Goal: Task Accomplishment & Management: Manage account settings

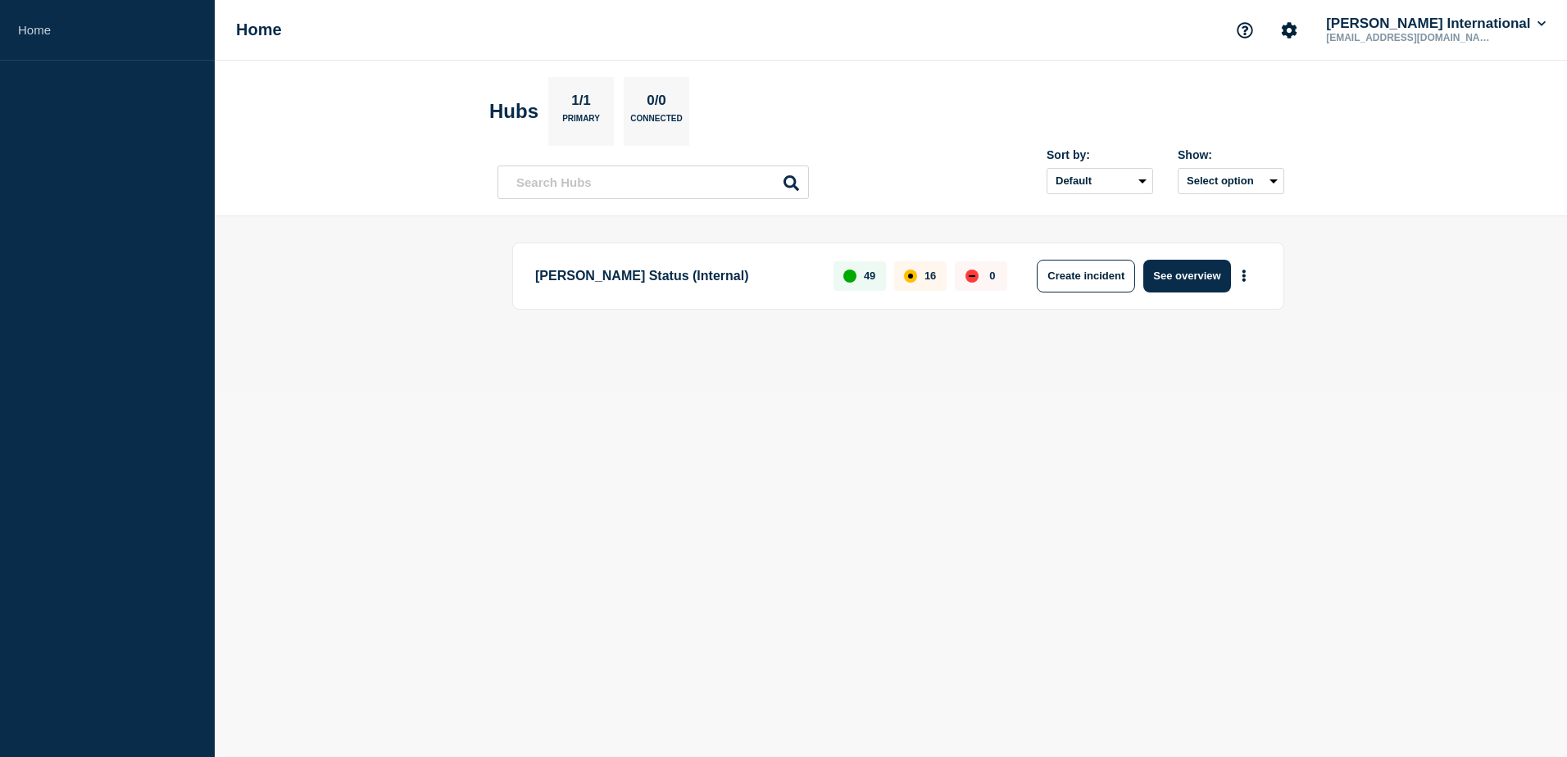
click at [597, 203] on header "Hubs 1/1 Primary 0/0 Connected Sort by: Default Last added Last updated Most ac…" at bounding box center [891, 139] width 1352 height 156
click at [600, 184] on input "text" at bounding box center [652, 183] width 311 height 34
click at [1244, 175] on button "Select option" at bounding box center [1231, 181] width 107 height 26
click at [1244, 175] on button "Select option All Open incidents Hubs" at bounding box center [1231, 181] width 107 height 26
click at [1064, 183] on select "Default Last added Last updated Most active A-Z" at bounding box center [1099, 181] width 107 height 26
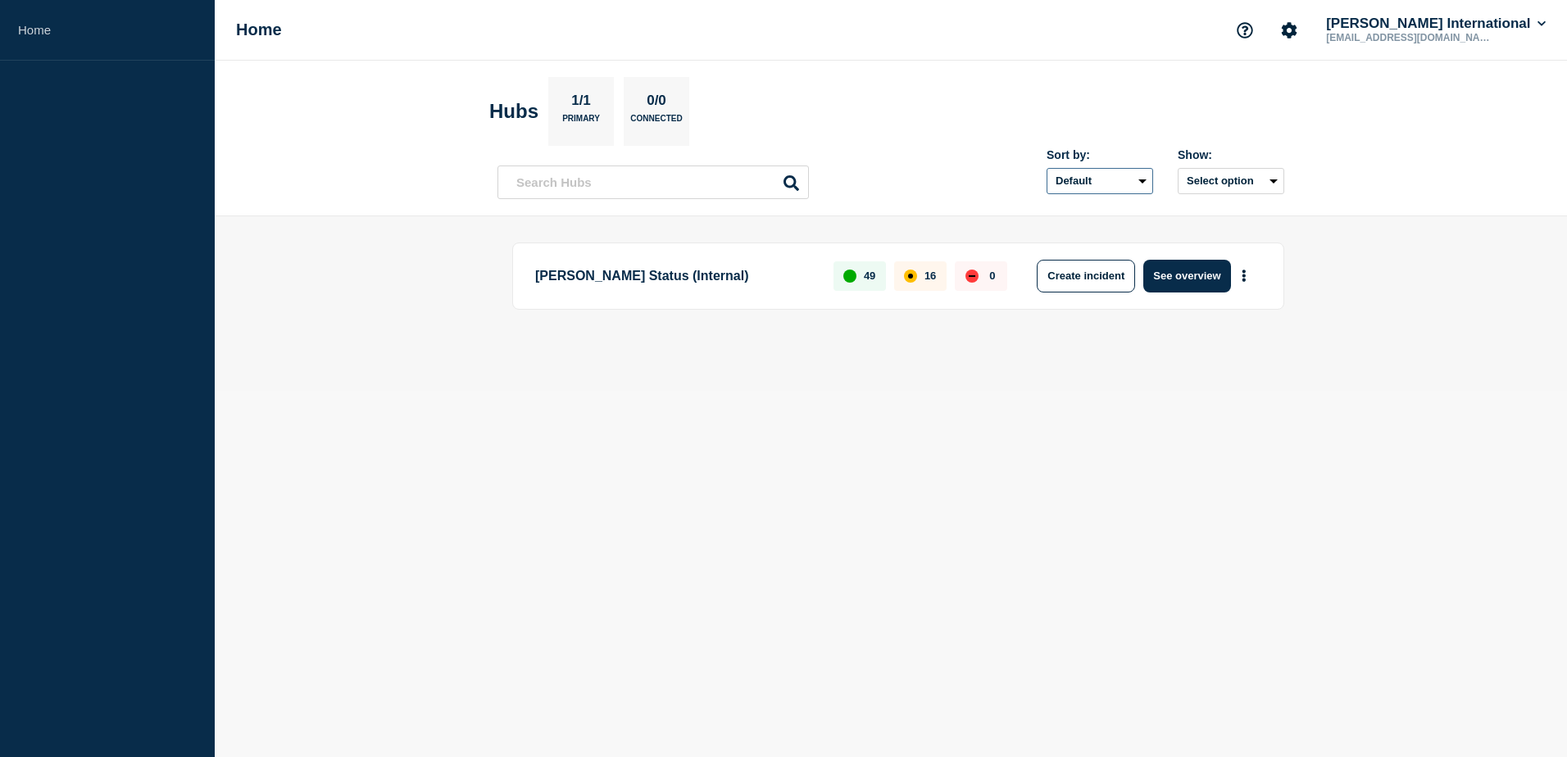
click at [1064, 183] on select "Default Last added Last updated Most active A-Z" at bounding box center [1099, 181] width 107 height 26
click at [1241, 273] on button "More actions" at bounding box center [1243, 276] width 21 height 30
click at [1239, 349] on link "View Status Page" at bounding box center [1242, 347] width 120 height 14
click at [855, 275] on div "up" at bounding box center [849, 276] width 13 height 13
click at [927, 269] on div "16" at bounding box center [920, 276] width 52 height 30
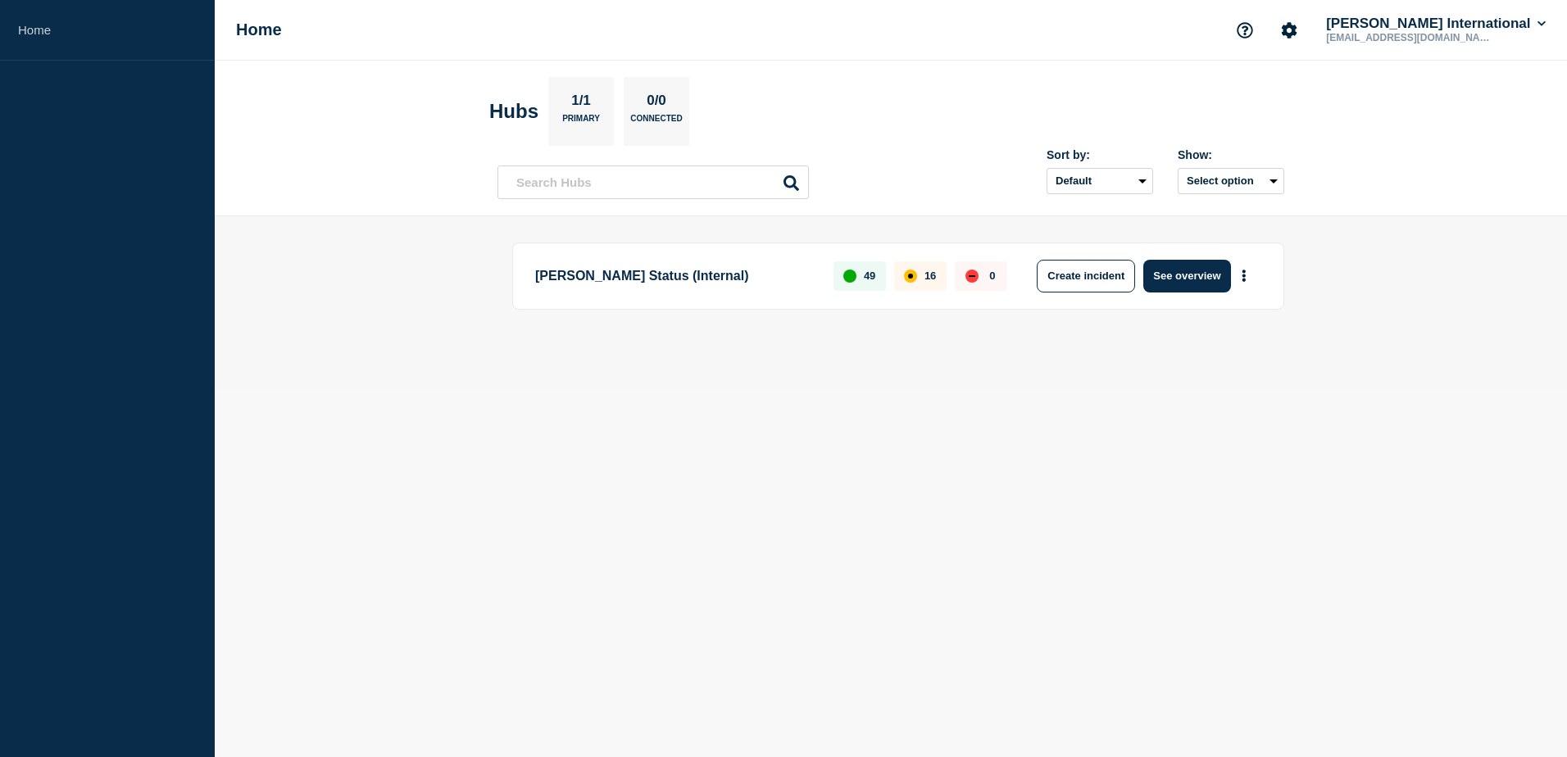
click at [1034, 270] on div "Create incident See overview" at bounding box center [1143, 276] width 236 height 33
click at [593, 107] on p "1/1" at bounding box center [581, 103] width 32 height 21
drag, startPoint x: 593, startPoint y: 107, endPoint x: 574, endPoint y: 104, distance: 19.0
click at [574, 104] on p "1/1" at bounding box center [581, 103] width 32 height 21
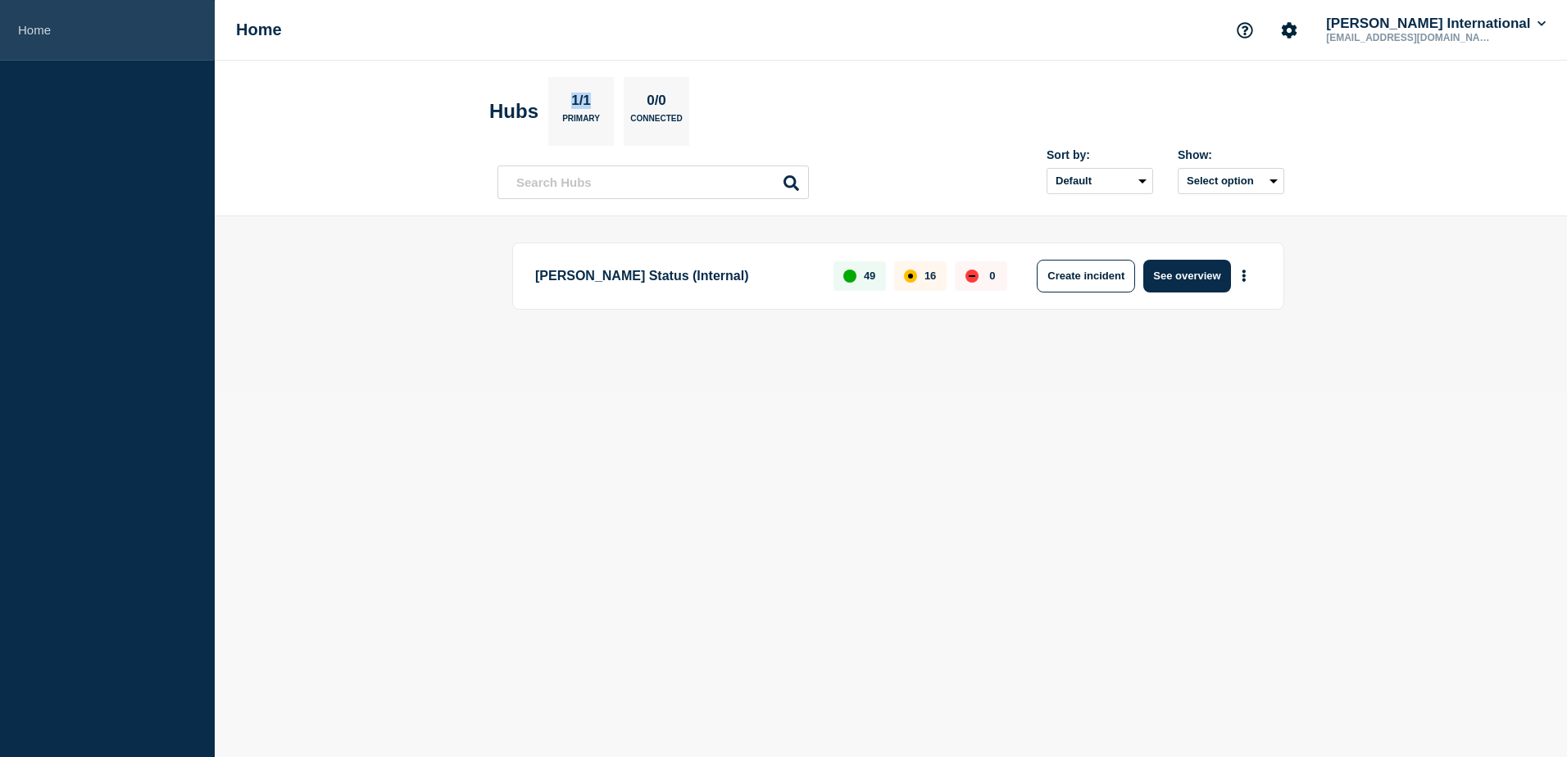
click at [48, 33] on link "Home" at bounding box center [107, 30] width 215 height 61
click at [261, 30] on h1 "Home" at bounding box center [259, 29] width 46 height 19
click at [556, 108] on div "1/1 Primary" at bounding box center [581, 111] width 66 height 69
click at [570, 106] on div "1/1 Primary" at bounding box center [581, 111] width 66 height 69
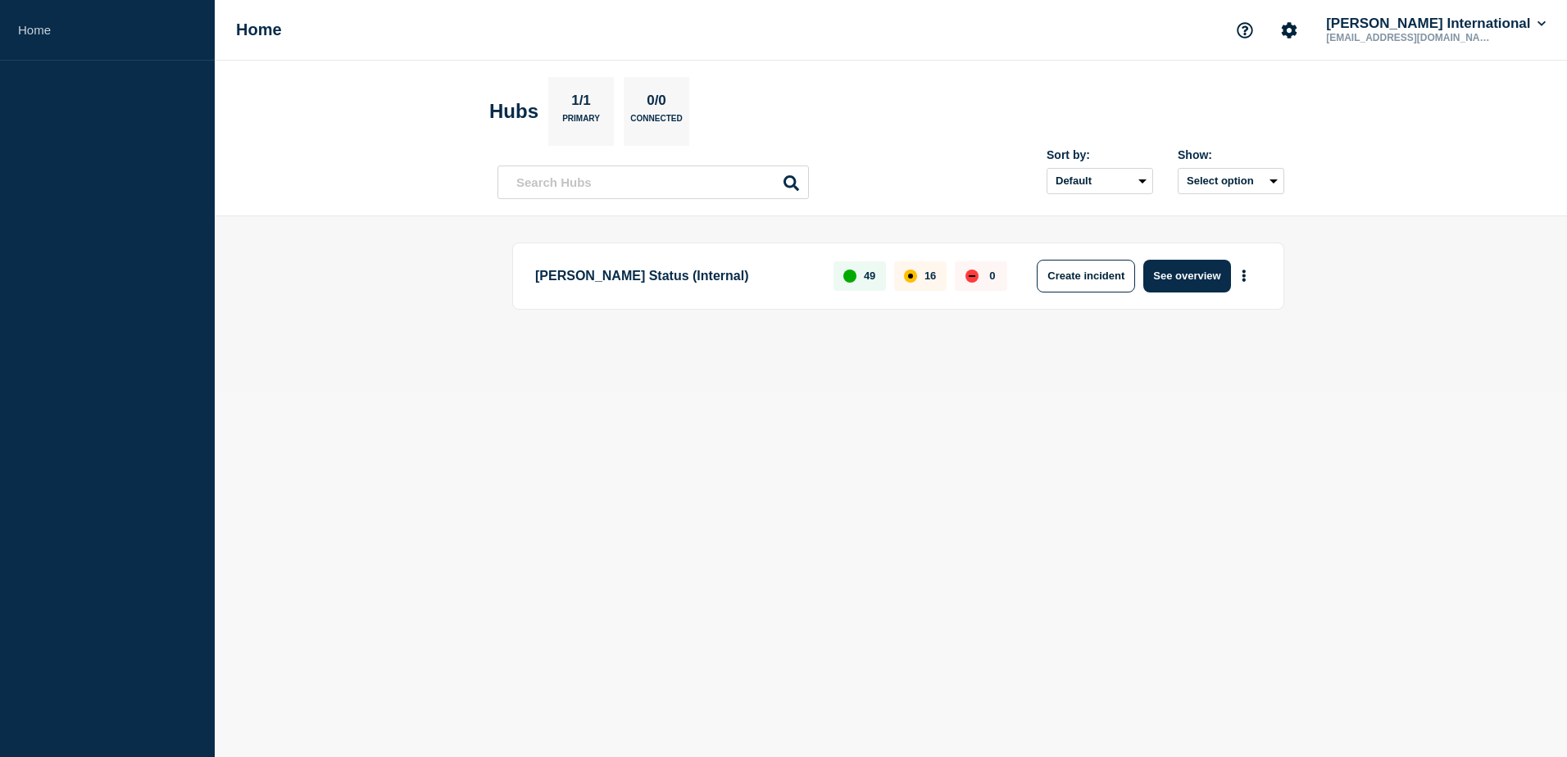
drag, startPoint x: 570, startPoint y: 106, endPoint x: 620, endPoint y: 104, distance: 50.8
click at [620, 104] on div "Hubs 1/1 Primary 0/0 Connected" at bounding box center [589, 111] width 200 height 69
click at [1107, 172] on select "Default Last added Last updated Most active A-Z" at bounding box center [1099, 181] width 107 height 26
drag, startPoint x: 1107, startPoint y: 175, endPoint x: 1219, endPoint y: 174, distance: 111.5
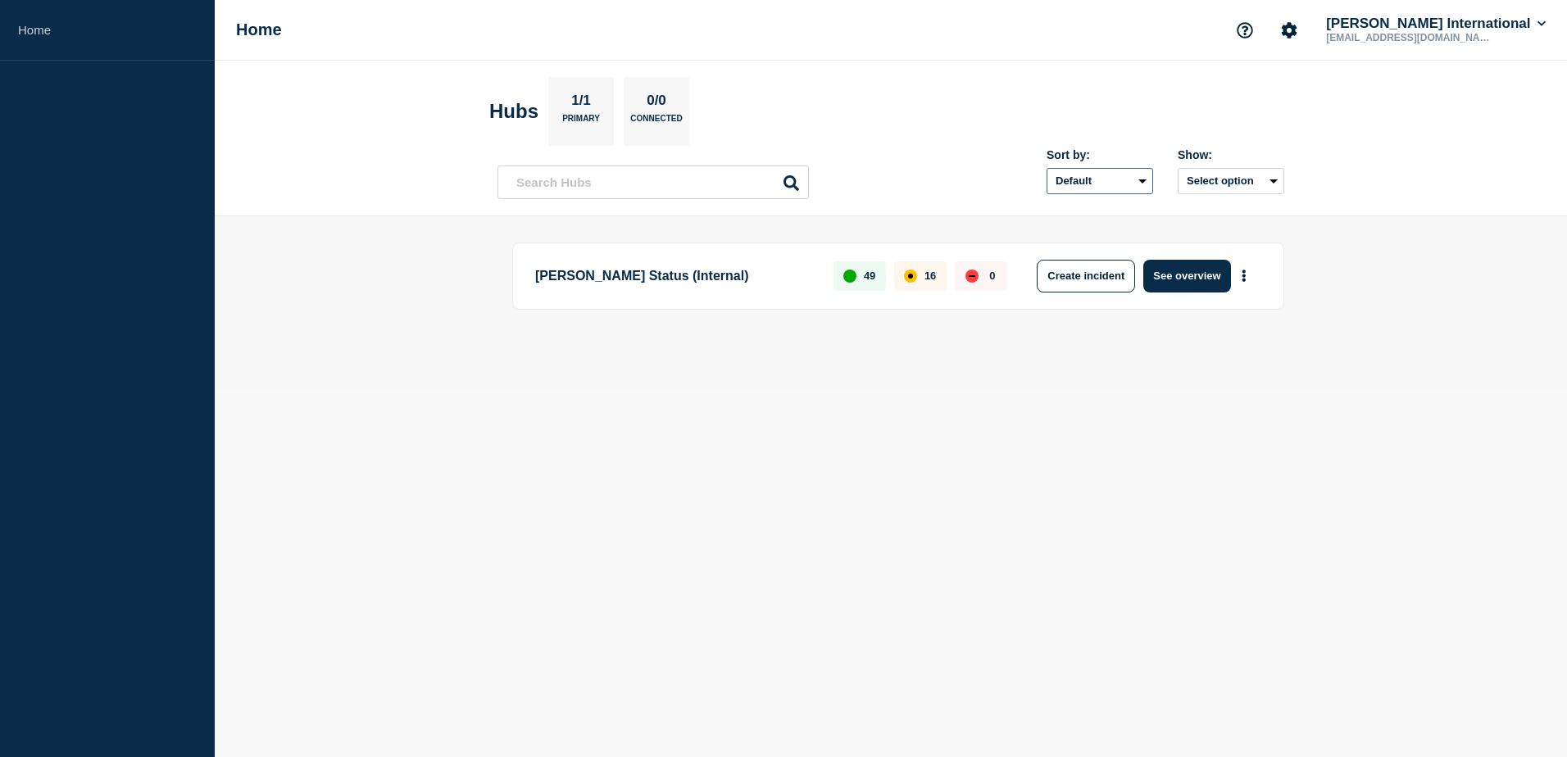
click at [1115, 175] on select "Default Last added Last updated Most active A-Z" at bounding box center [1099, 181] width 107 height 26
click at [1232, 178] on button "Select option" at bounding box center [1231, 181] width 107 height 26
click at [1237, 180] on button "Select option All Open incidents Hubs" at bounding box center [1231, 181] width 107 height 26
drag, startPoint x: 1232, startPoint y: 183, endPoint x: 1231, endPoint y: 191, distance: 8.2
click at [1231, 183] on button "Select option" at bounding box center [1231, 181] width 107 height 26
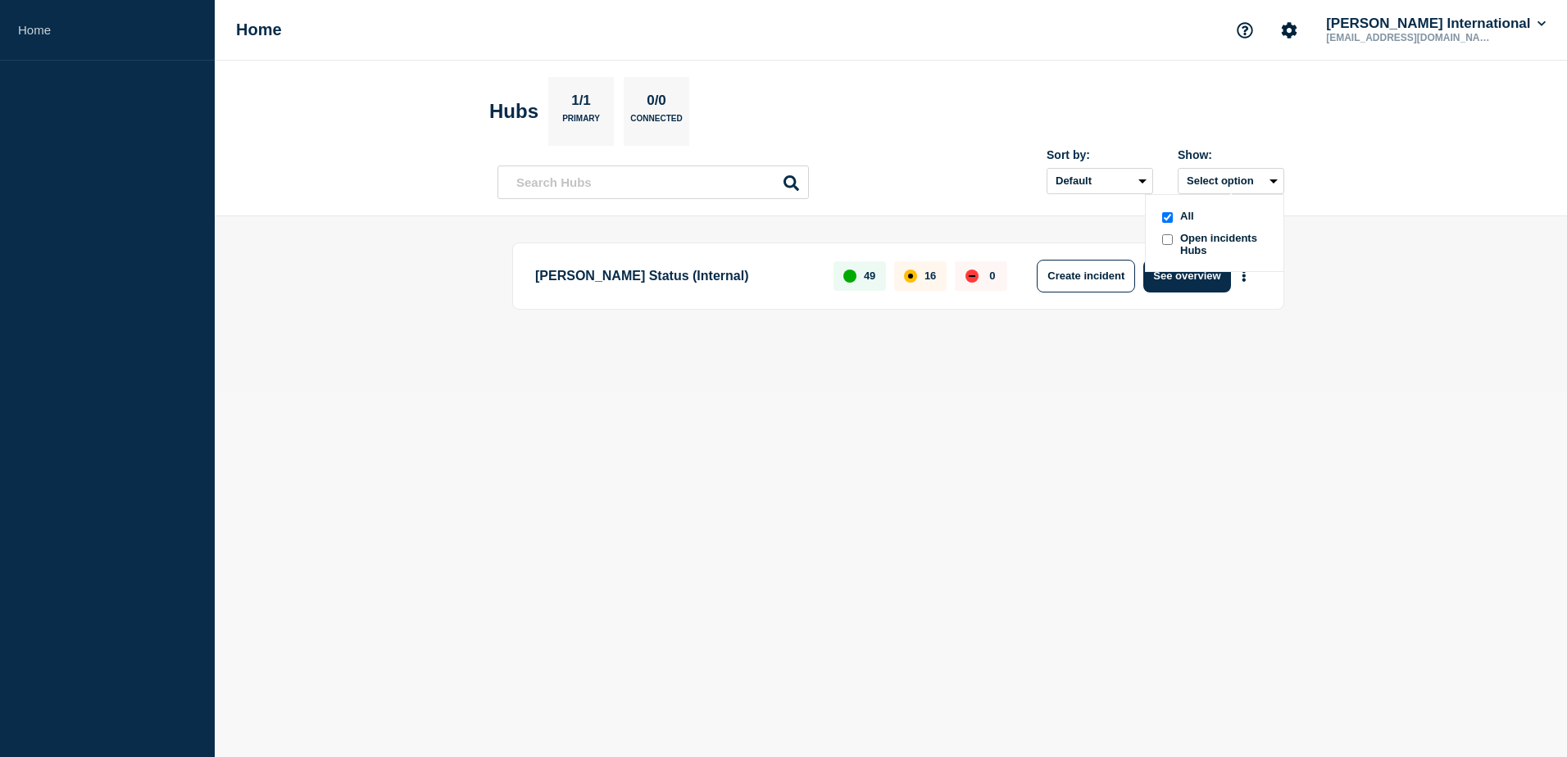
click at [1222, 240] on span "Open incidents Hubs" at bounding box center [1225, 244] width 90 height 25
click at [1219, 184] on button "Select option" at bounding box center [1231, 181] width 107 height 26
click at [1214, 243] on span "Open incidents Hubs" at bounding box center [1225, 244] width 90 height 25
click at [1213, 182] on button "Select option" at bounding box center [1231, 181] width 107 height 26
click at [1297, 30] on icon "Account settings" at bounding box center [1289, 30] width 16 height 16
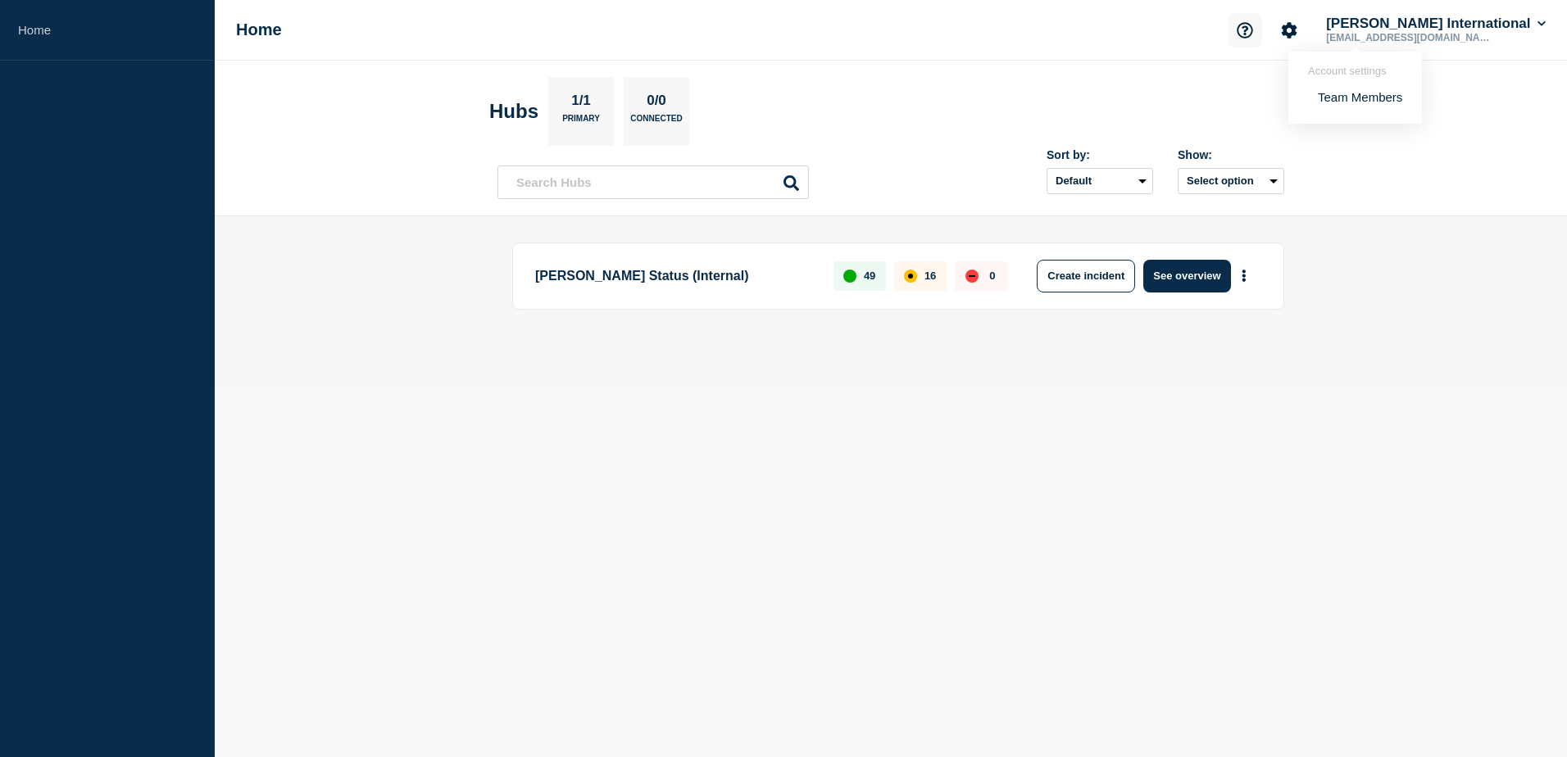
click at [1252, 26] on icon "Support" at bounding box center [1245, 30] width 16 height 16
click at [1306, 24] on button "Account settings" at bounding box center [1289, 30] width 34 height 34
click at [1346, 101] on link "Team Members" at bounding box center [1360, 97] width 84 height 14
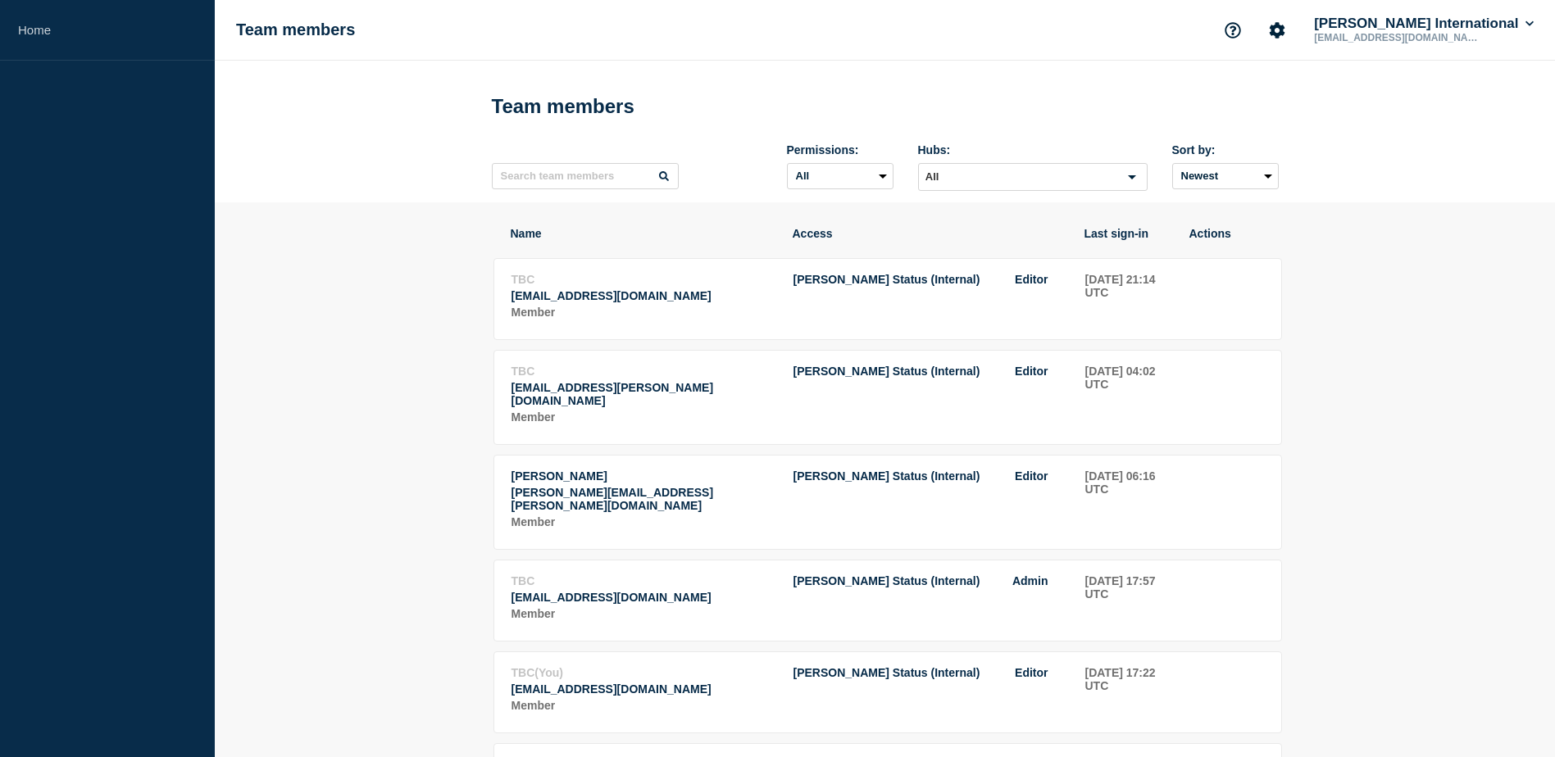
click at [1375, 43] on div "[PERSON_NAME] International [EMAIL_ADDRESS][DOMAIN_NAME]" at bounding box center [1420, 31] width 233 height 30
click at [1285, 30] on icon "Account settings" at bounding box center [1277, 30] width 16 height 16
click at [1332, 97] on link "Team Members" at bounding box center [1347, 97] width 84 height 14
